Goal: Find specific page/section: Find specific page/section

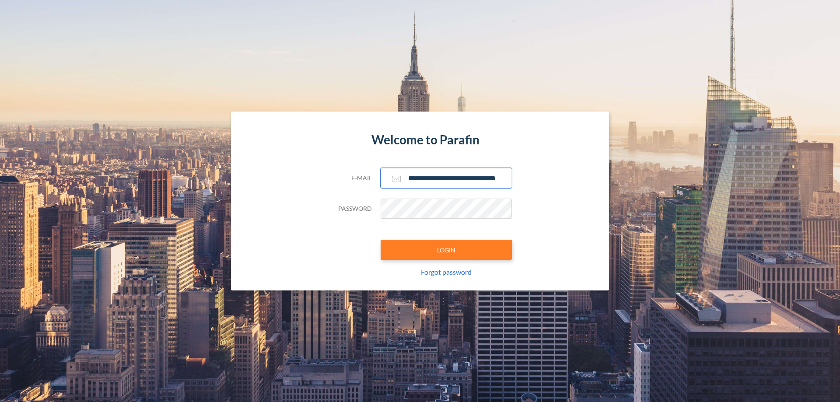
type input "**********"
click at [446, 250] on button "LOGIN" at bounding box center [446, 250] width 131 height 20
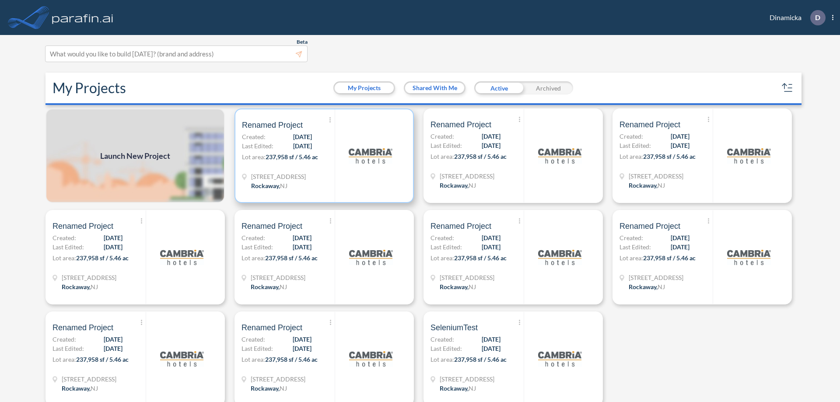
scroll to position [2, 0]
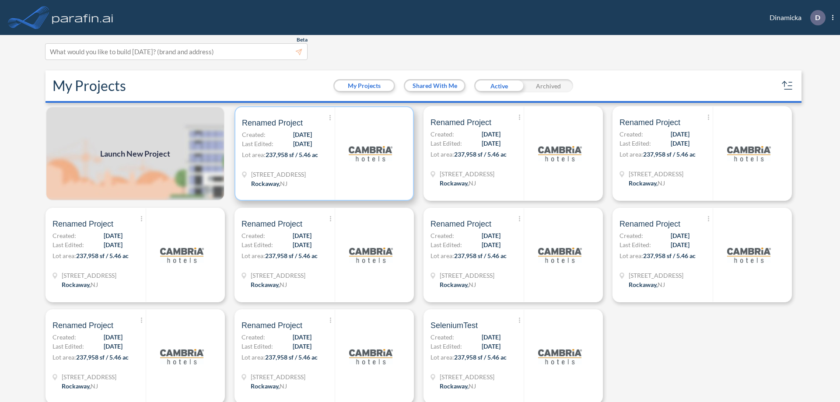
click at [322, 154] on p "Lot area: 237,958 sf / 5.46 ac" at bounding box center [288, 156] width 93 height 13
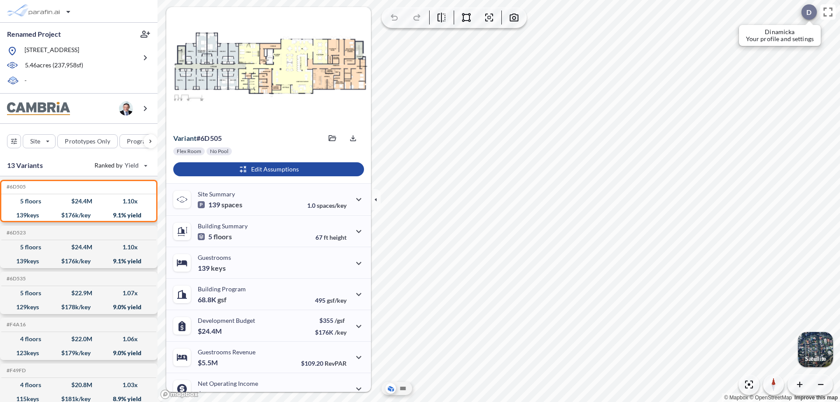
click at [804, 12] on div at bounding box center [808, 11] width 15 height 15
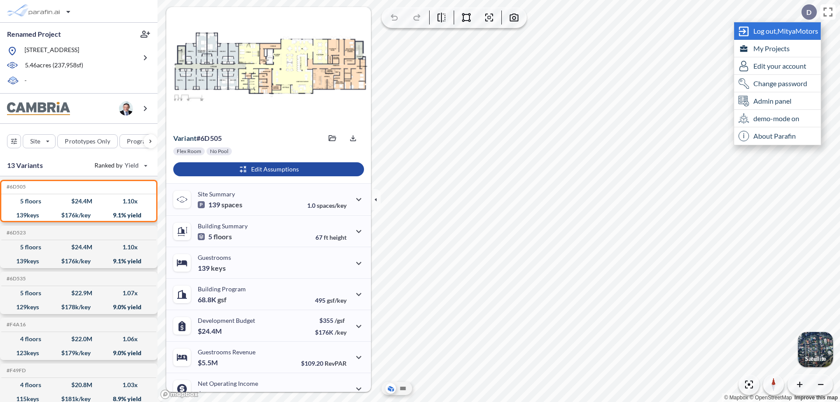
click at [786, 31] on span "Log out, MityaMotors" at bounding box center [785, 31] width 65 height 9
